Goal: Complete application form

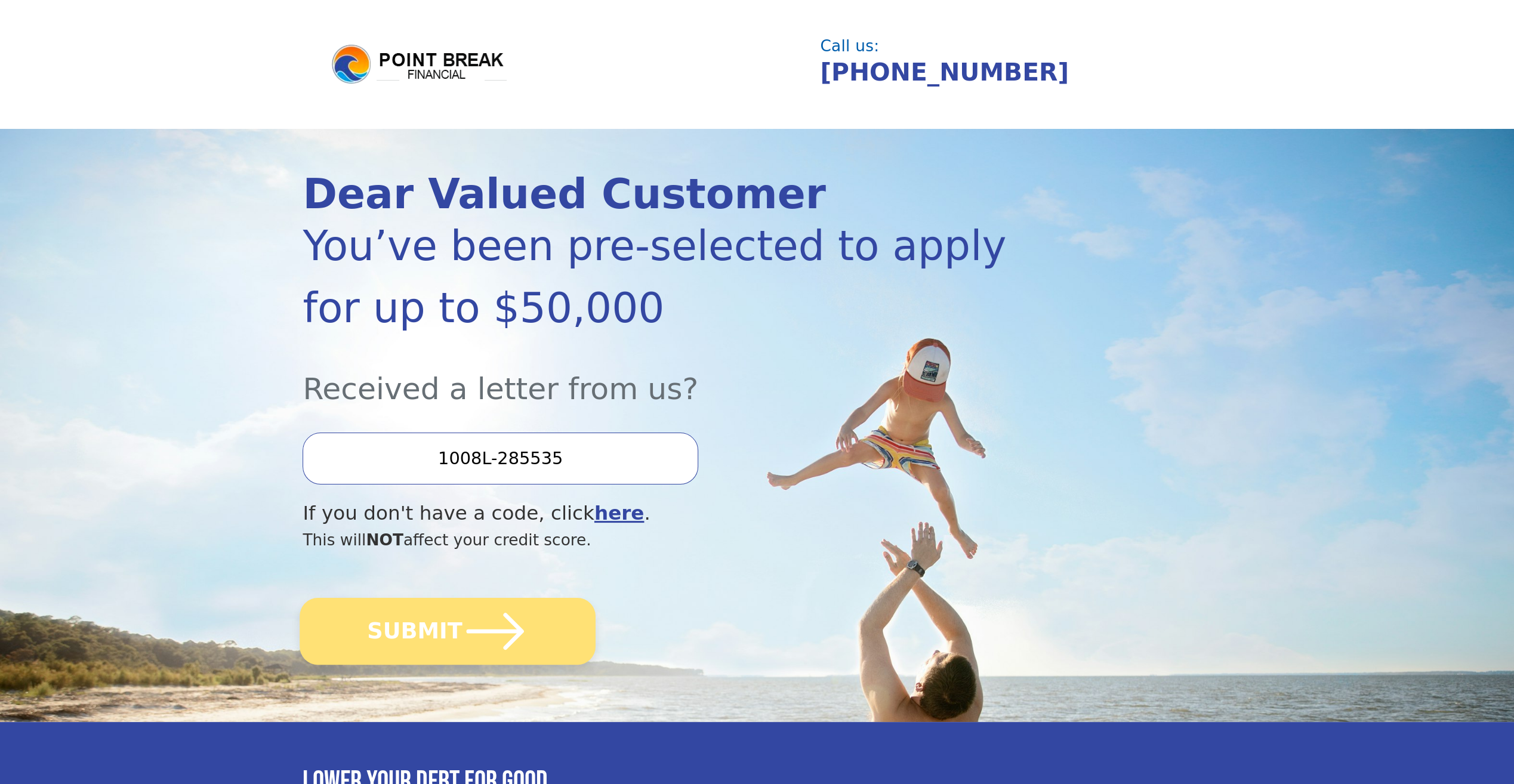
click at [399, 630] on button "SUBMIT" at bounding box center [448, 631] width 296 height 67
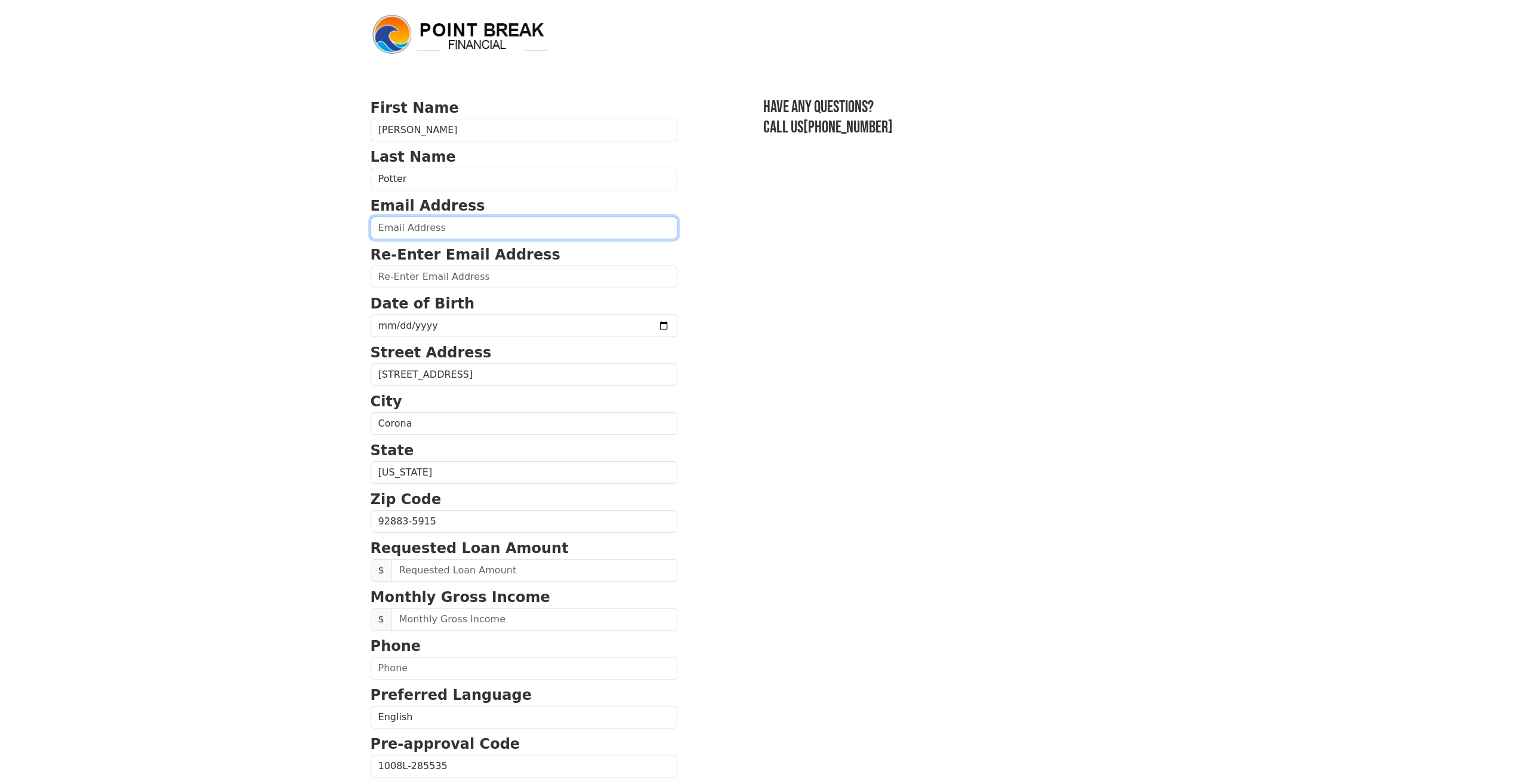
click at [441, 226] on input "email" at bounding box center [524, 227] width 307 height 23
type input "craig@sodajerk.com"
type input "(951) 454-2359"
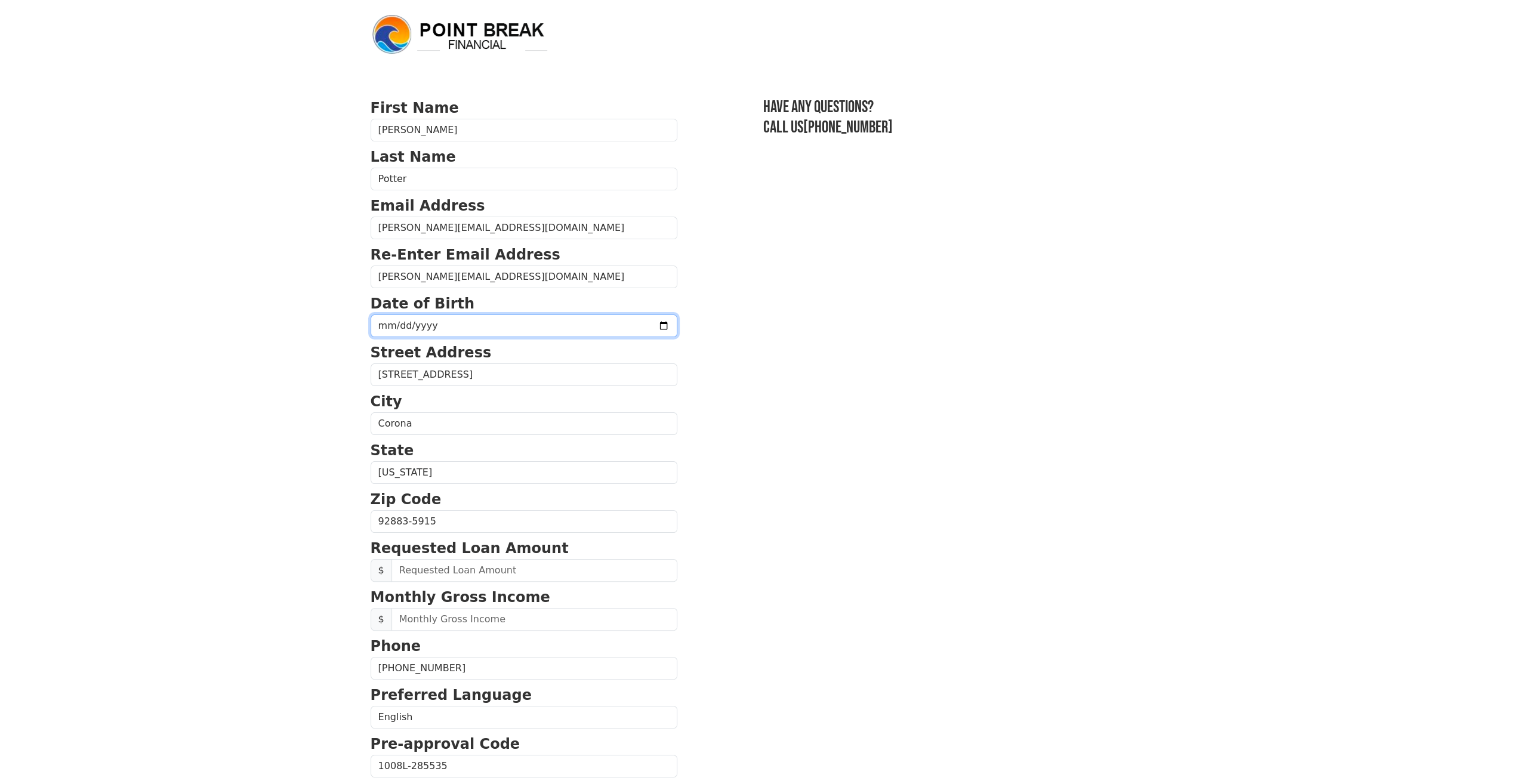
click at [456, 324] on input "date" at bounding box center [524, 325] width 307 height 23
type input "1969-05-23"
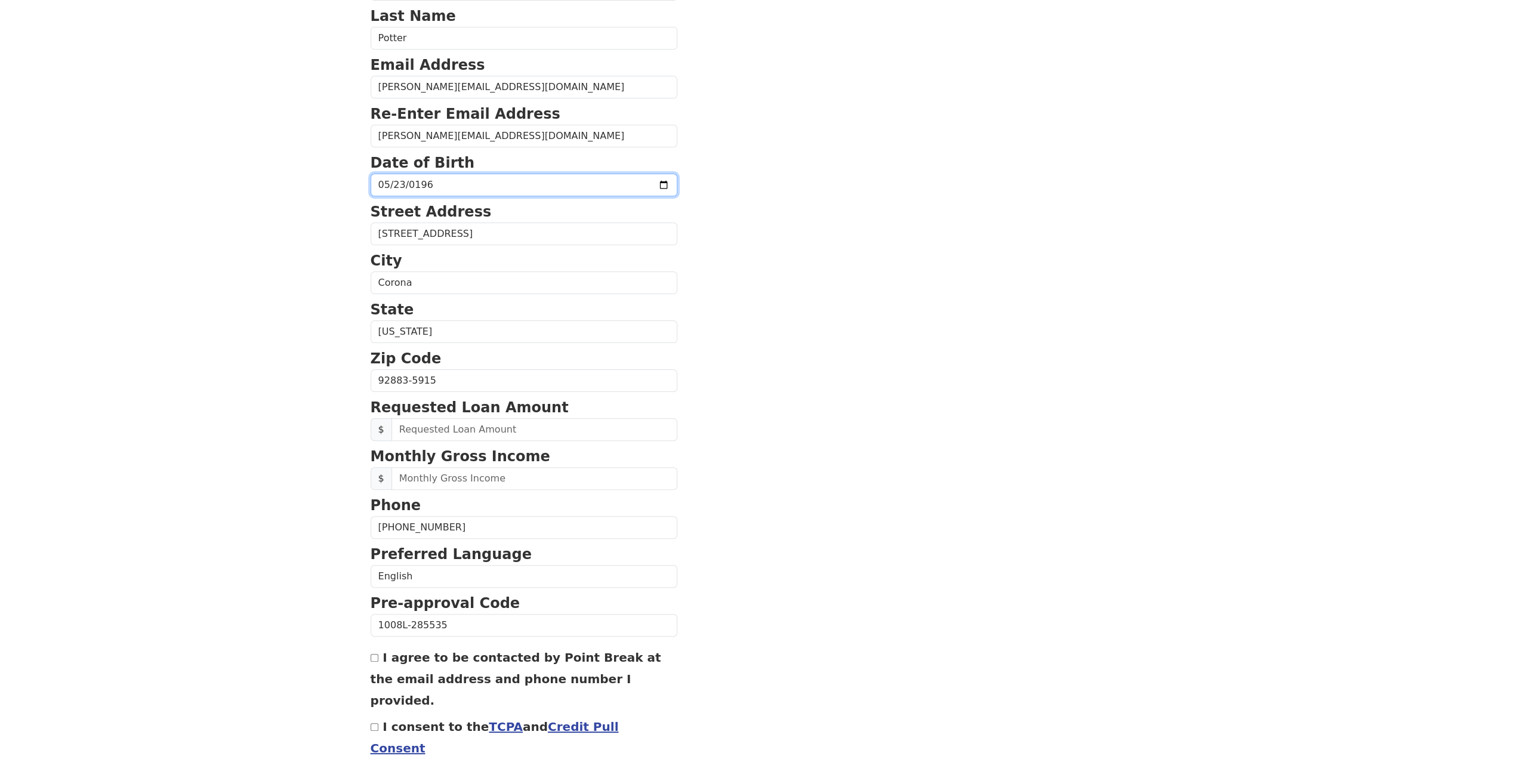
scroll to position [160, 0]
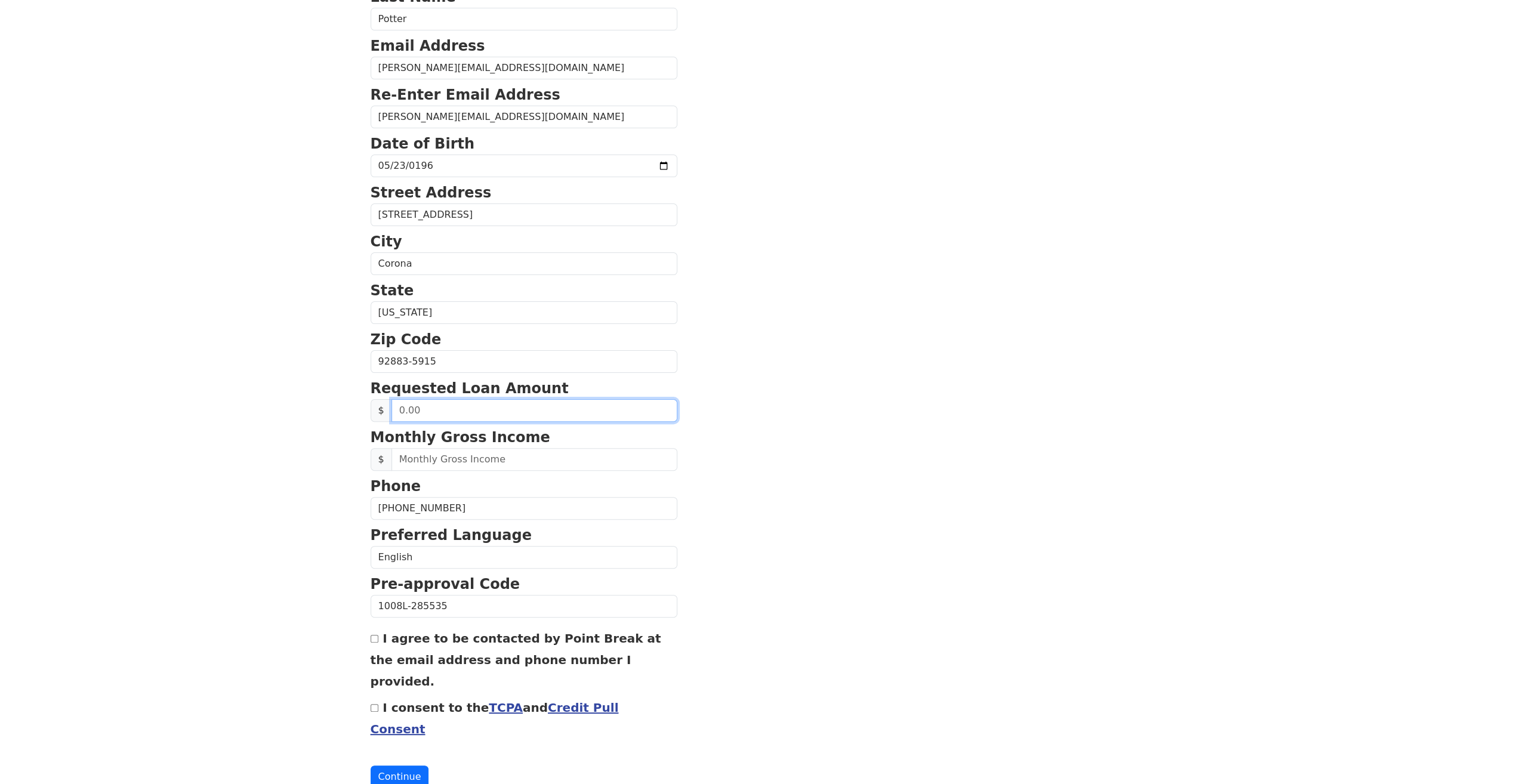
click at [503, 407] on input "text" at bounding box center [534, 410] width 286 height 23
type input "20,000.00"
click at [266, 495] on body "First Name Arnold Last Name Potter Email Address craig@sodajerk.com Re-Enter Em…" at bounding box center [757, 232] width 1514 height 784
click at [467, 460] on input "text" at bounding box center [534, 459] width 286 height 23
type input "15,000.00"
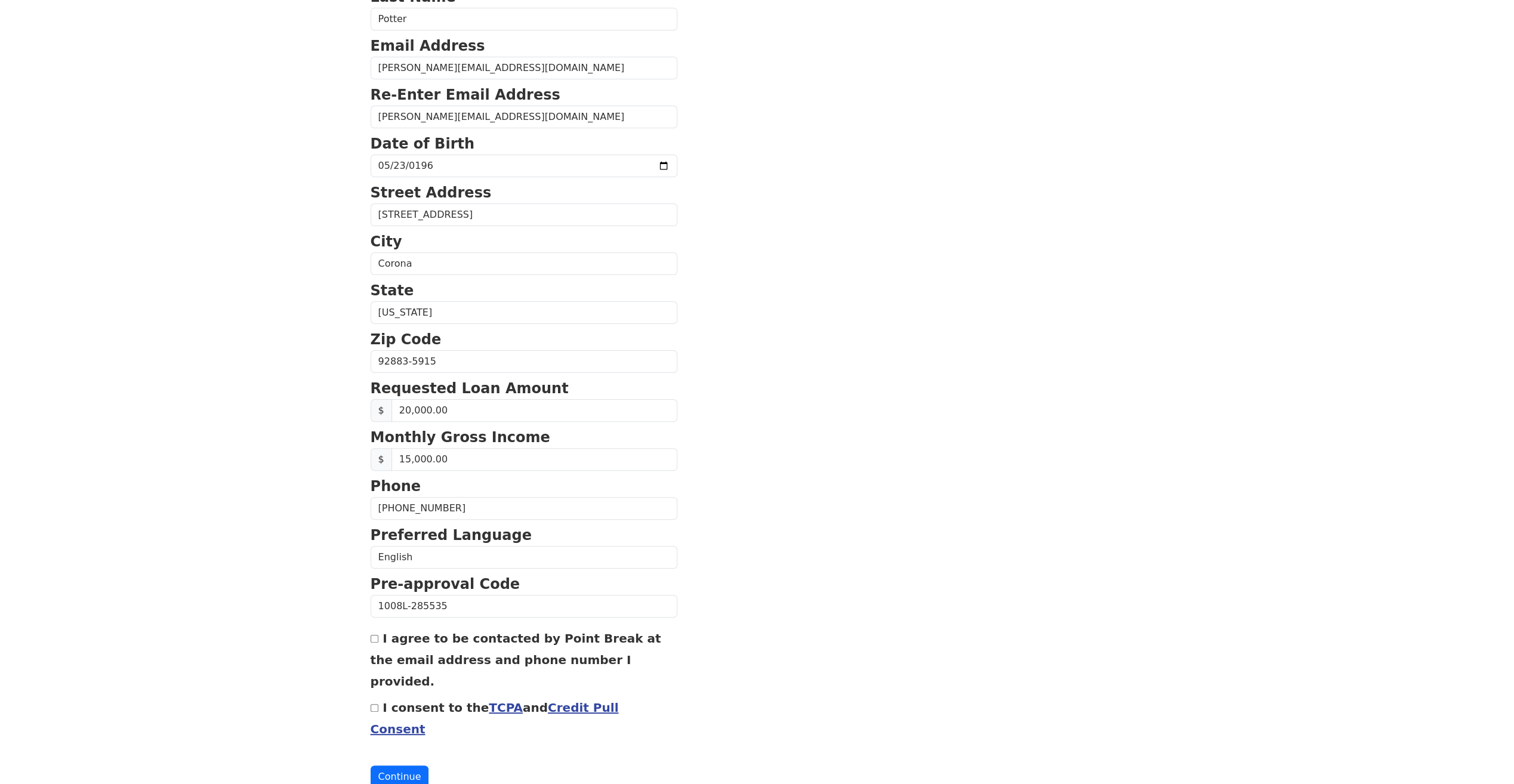
click at [380, 633] on div "I agree to be contacted by Point Break at the email address and phone number I …" at bounding box center [524, 659] width 307 height 65
click at [374, 635] on input "I agree to be contacted by Point Break at the email address and phone number I …" at bounding box center [374, 639] width 8 height 8
checkbox input "true"
click at [376, 704] on input "I consent to the TCPA and Credit Pull Consent" at bounding box center [374, 708] width 8 height 8
checkbox input "true"
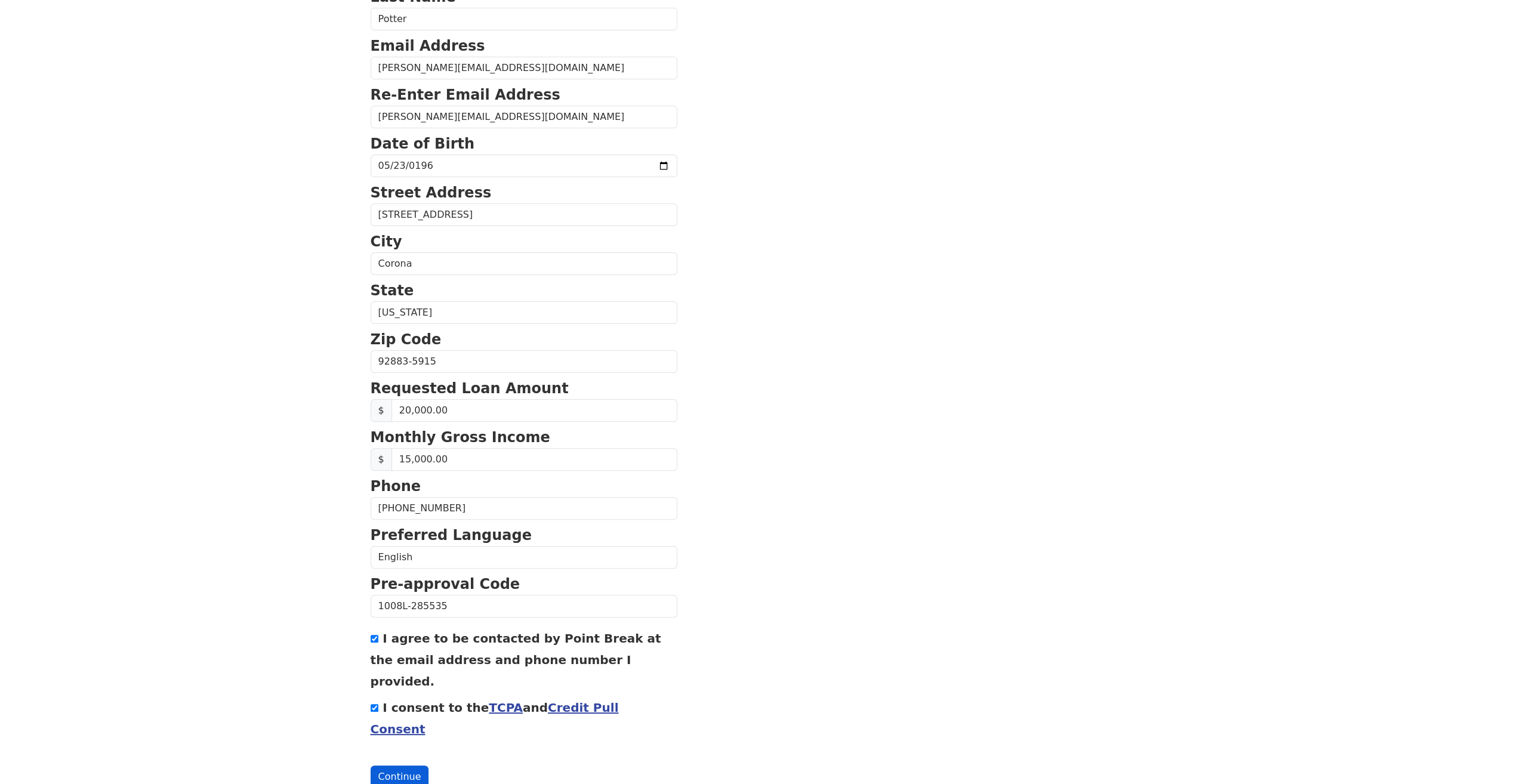
click at [399, 766] on button "Continue" at bounding box center [400, 777] width 58 height 23
